Goal: Task Accomplishment & Management: Manage account settings

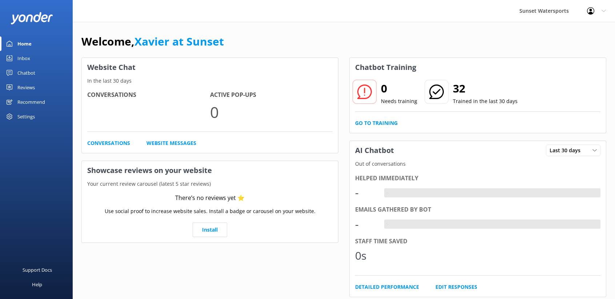
click at [601, 8] on div "Profile Settings Logout" at bounding box center [596, 11] width 37 height 22
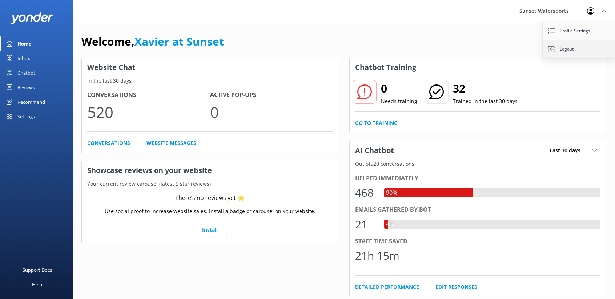
click at [571, 48] on link "Logout" at bounding box center [579, 49] width 73 height 18
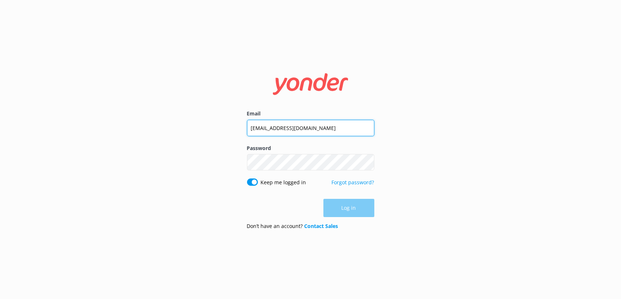
click at [292, 125] on input "[EMAIL_ADDRESS][DOMAIN_NAME]" at bounding box center [310, 128] width 127 height 16
click at [281, 125] on input "[EMAIL_ADDRESS][DOMAIN_NAME]" at bounding box center [310, 127] width 127 height 16
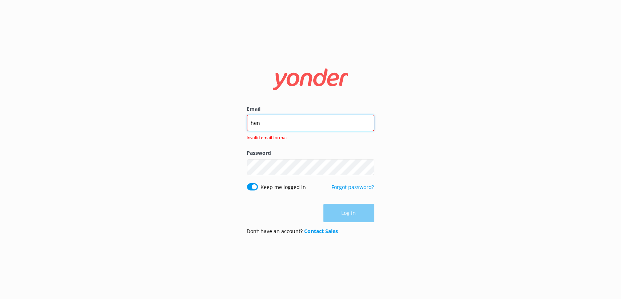
type input "[EMAIL_ADDRESS][PERSON_NAME][DOMAIN_NAME]"
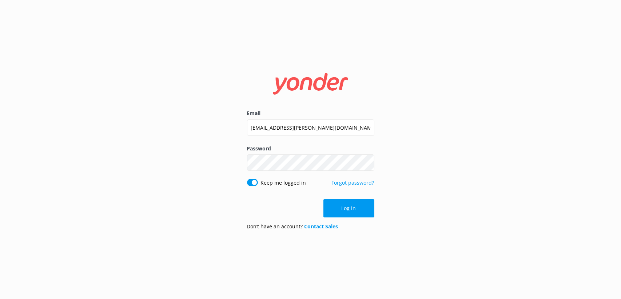
click at [253, 180] on input "Keep me logged in" at bounding box center [252, 182] width 11 height 7
checkbox input "false"
click at [339, 207] on button "Log in" at bounding box center [348, 208] width 51 height 18
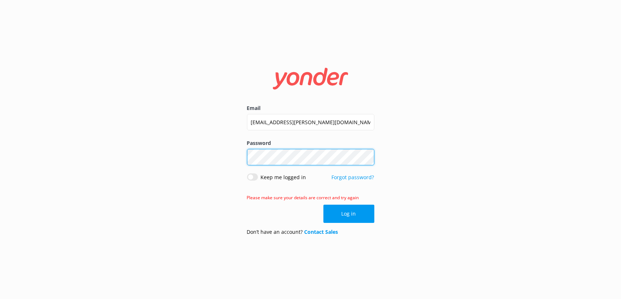
click button "Log in" at bounding box center [348, 213] width 51 height 18
